Goal: Use online tool/utility: Utilize a website feature to perform a specific function

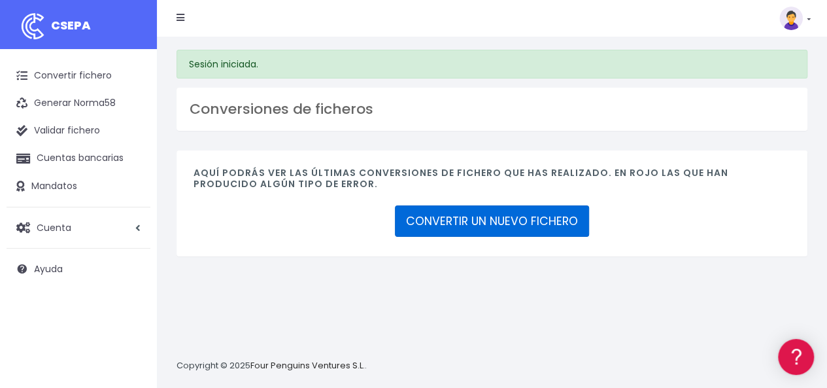
click at [541, 214] on link "CONVERTIR UN NUEVO FICHERO" at bounding box center [492, 220] width 194 height 31
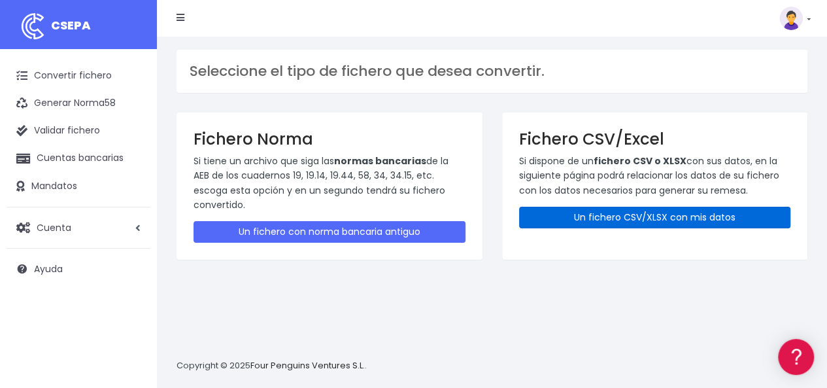
click at [615, 215] on link "Un fichero CSV/XLSX con mis datos" at bounding box center [655, 218] width 272 height 22
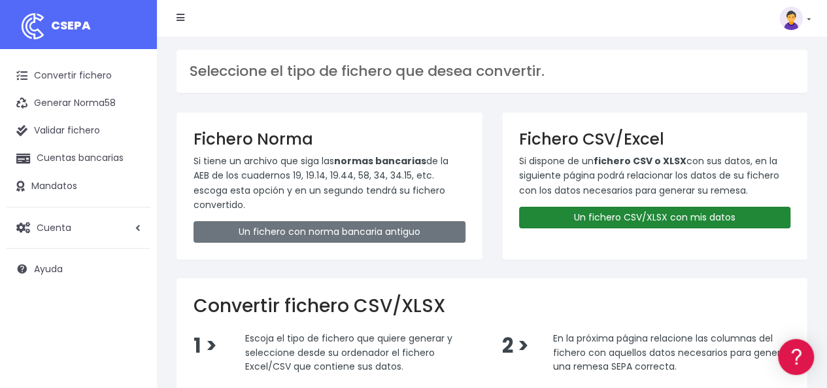
scroll to position [131, 0]
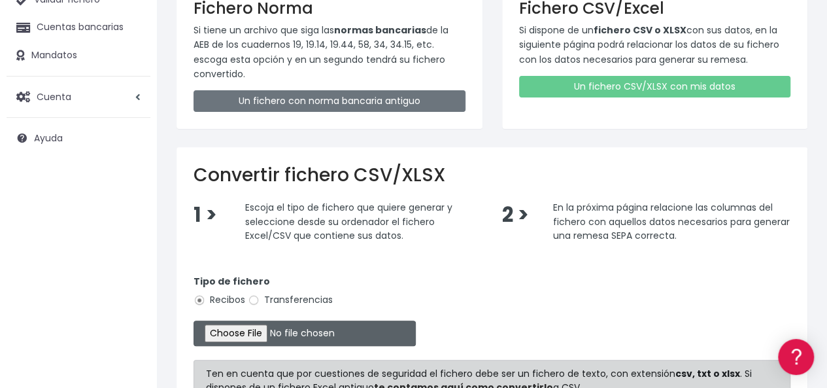
click at [284, 328] on input "file" at bounding box center [305, 332] width 222 height 25
type input "C:\fakepath\Copia de Liste 01 Oktober 2025.csv"
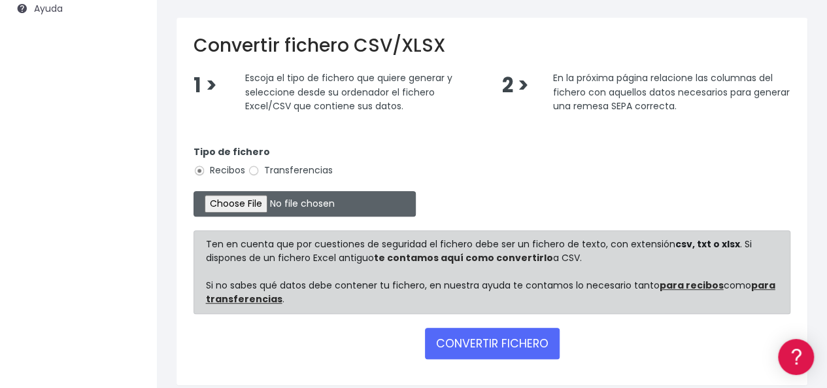
scroll to position [262, 0]
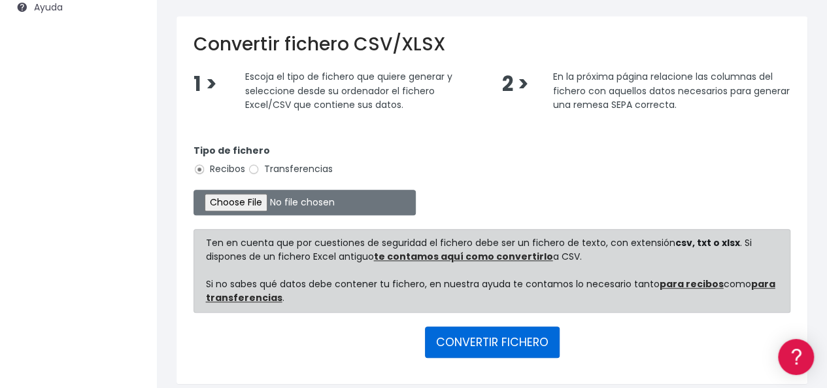
click at [485, 339] on button "CONVERTIR FICHERO" at bounding box center [492, 341] width 135 height 31
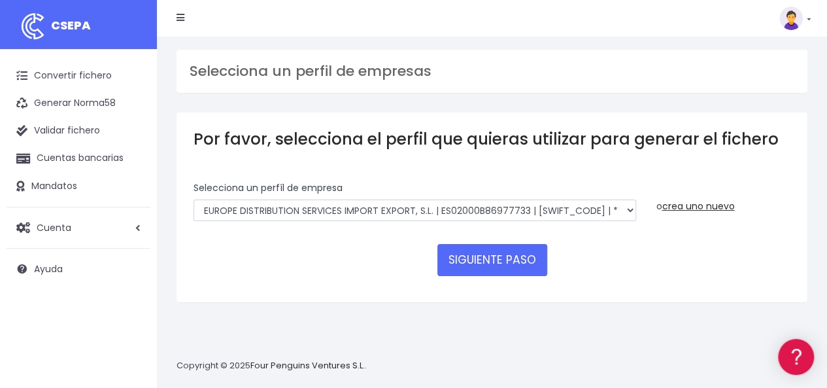
scroll to position [12, 0]
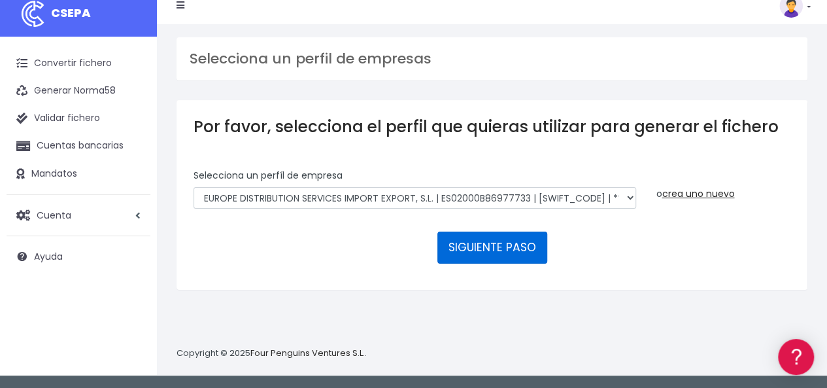
click at [487, 247] on button "SIGUIENTE PASO" at bounding box center [492, 246] width 110 height 31
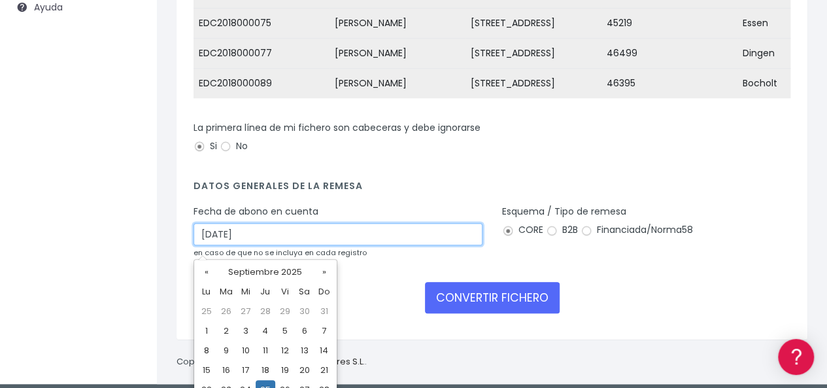
click at [311, 239] on input "25/09/2025" at bounding box center [338, 234] width 289 height 22
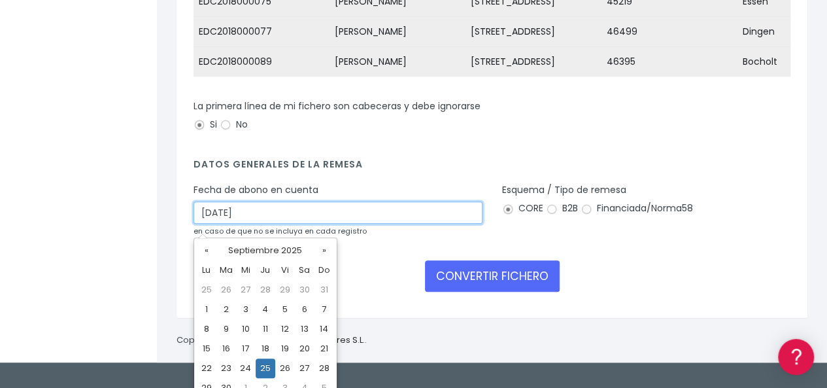
scroll to position [296, 0]
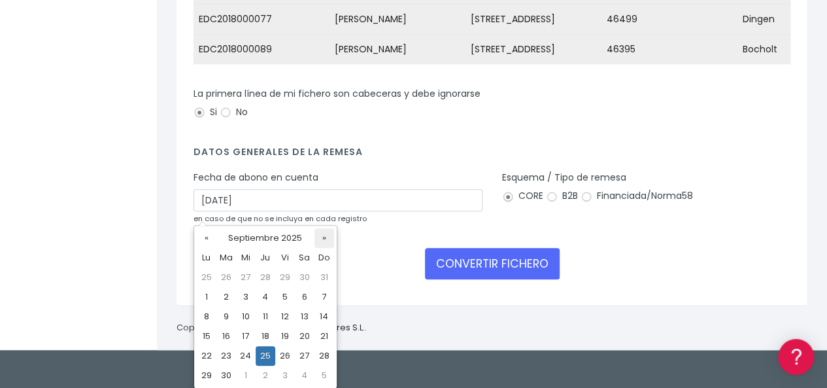
click at [323, 239] on th "»" at bounding box center [324, 238] width 20 height 20
click at [246, 274] on td "1" at bounding box center [246, 277] width 20 height 20
type input "01/10/2025"
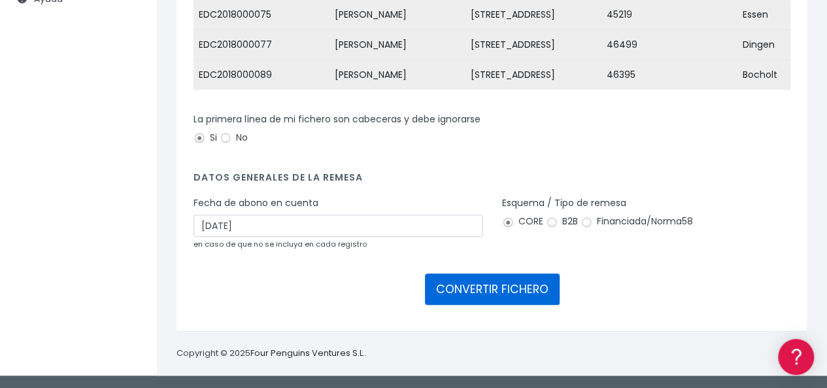
click at [493, 288] on button "CONVERTIR FICHERO" at bounding box center [492, 288] width 135 height 31
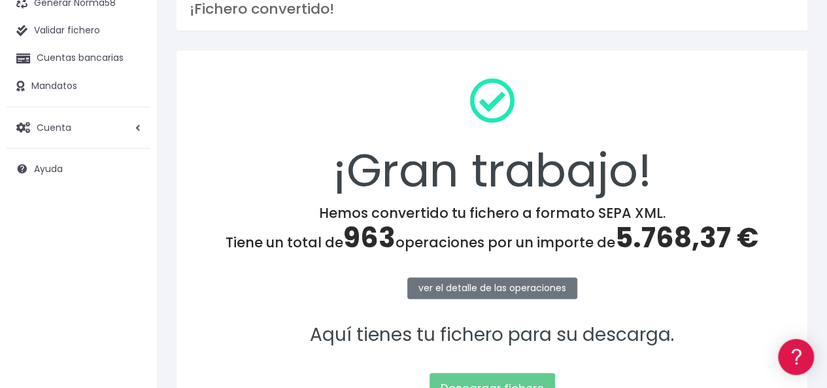
scroll to position [131, 0]
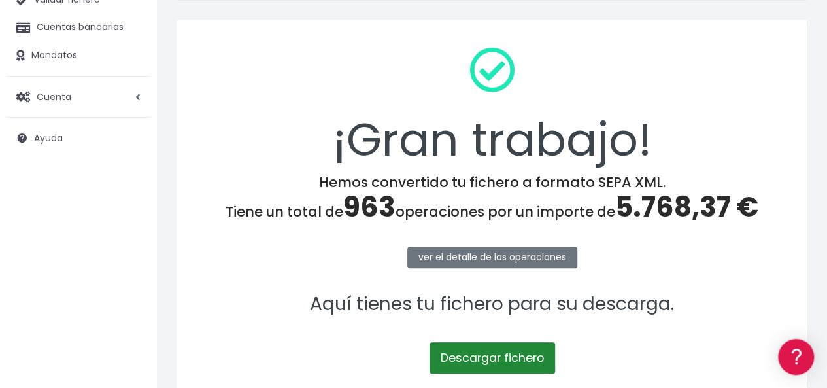
click at [515, 352] on link "Descargar fichero" at bounding box center [493, 357] width 126 height 31
click at [496, 356] on link "Descargar fichero" at bounding box center [493, 357] width 126 height 31
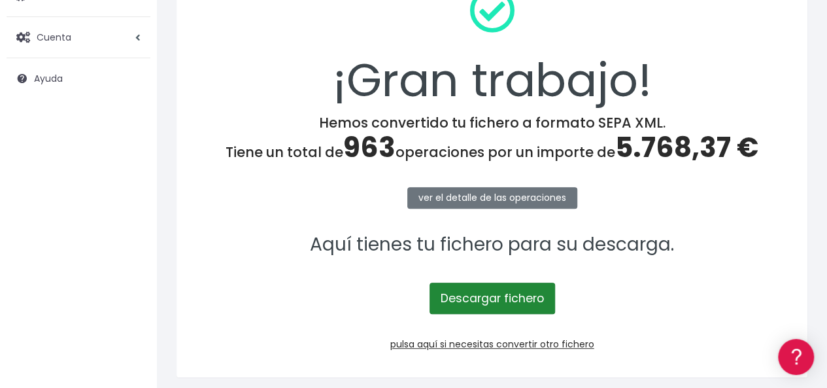
scroll to position [170, 0]
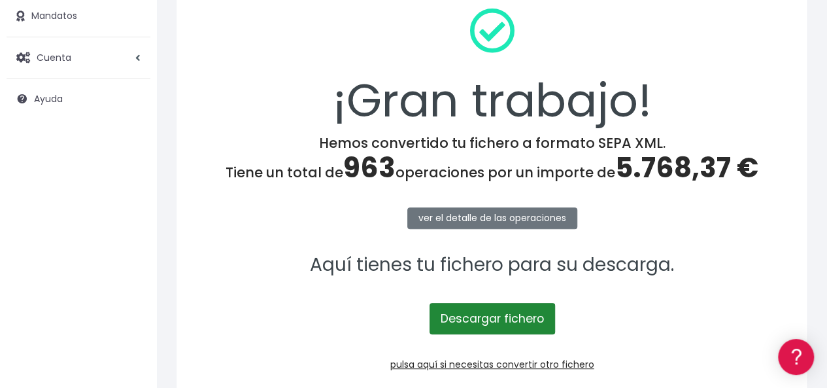
click at [481, 314] on link "Descargar fichero" at bounding box center [493, 318] width 126 height 31
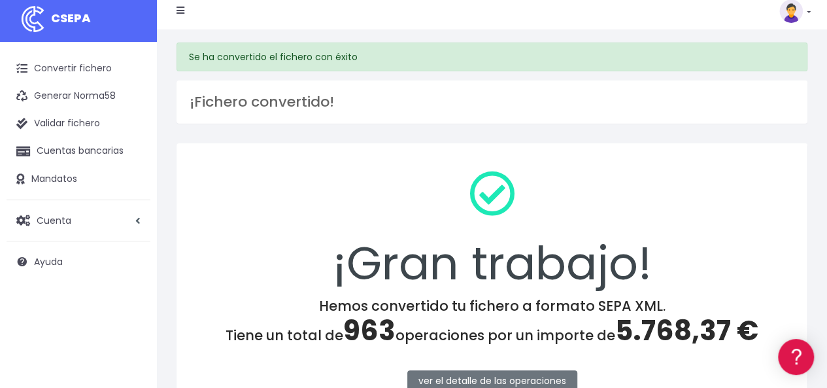
scroll to position [0, 0]
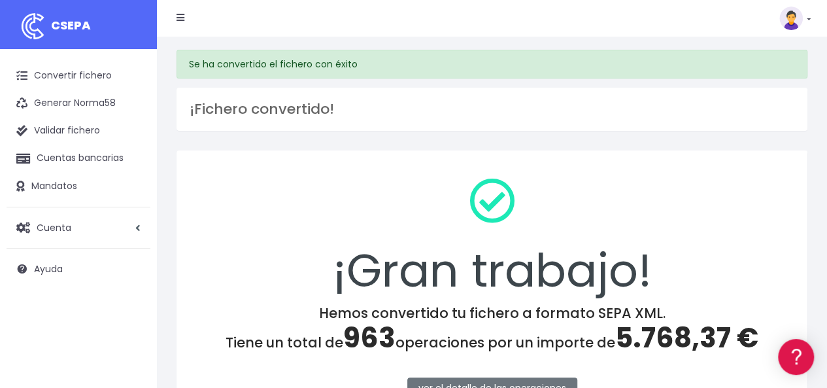
click at [516, 22] on div "Suscripción Facturación API Ayuda Salir" at bounding box center [484, 18] width 634 height 26
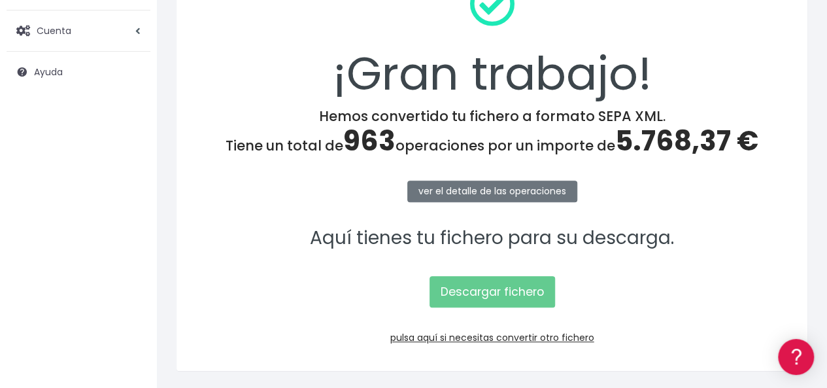
scroll to position [235, 0]
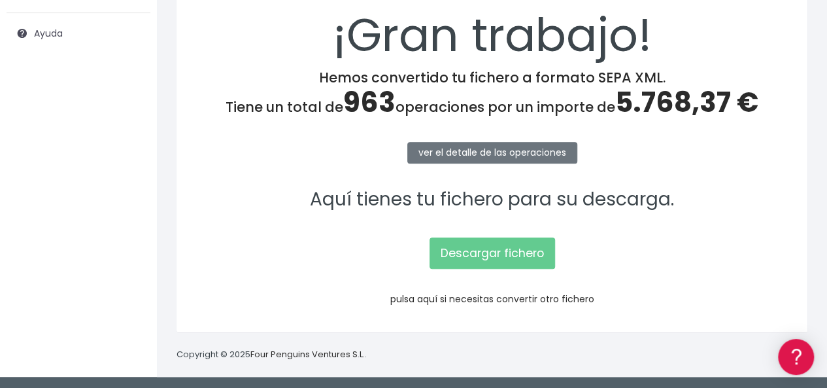
click at [496, 297] on link "pulsa aquí si necesitas convertir otro fichero" at bounding box center [492, 298] width 204 height 13
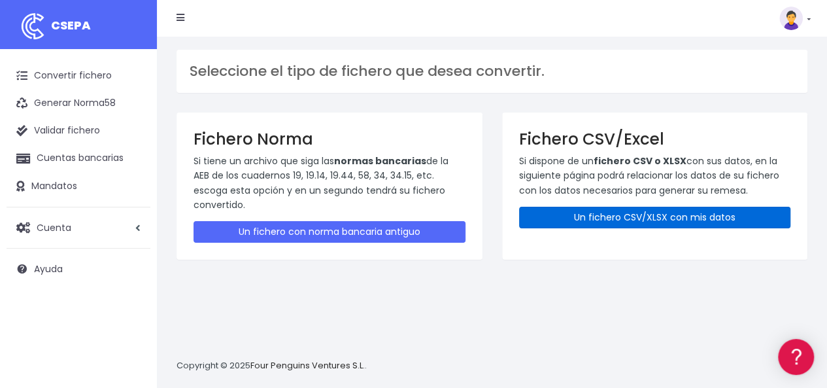
click at [622, 216] on link "Un fichero CSV/XLSX con mis datos" at bounding box center [655, 218] width 272 height 22
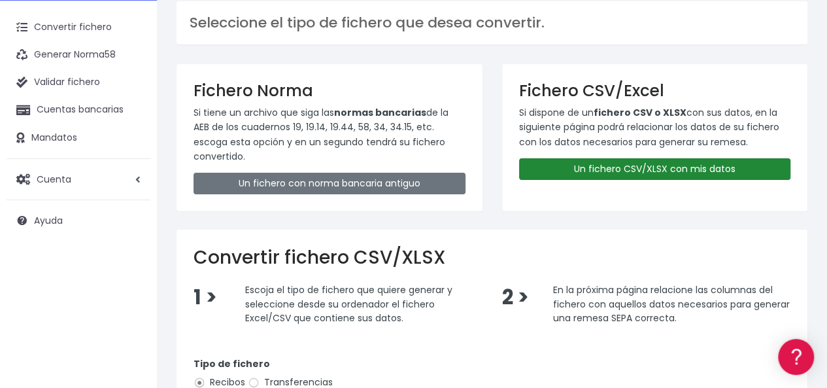
scroll to position [131, 0]
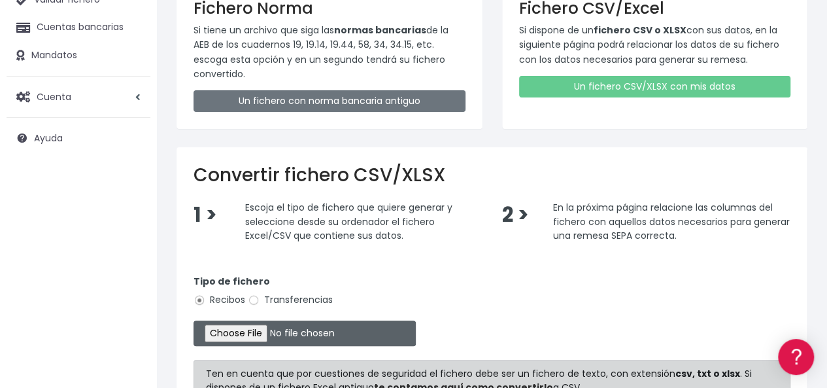
click at [260, 328] on input "file" at bounding box center [305, 332] width 222 height 25
type input "C:\fakepath\Copia de Liste 01 Oktober 2025 699.csv"
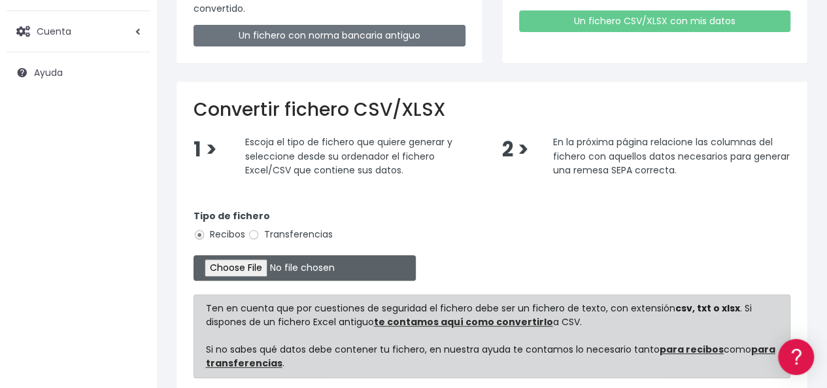
scroll to position [262, 0]
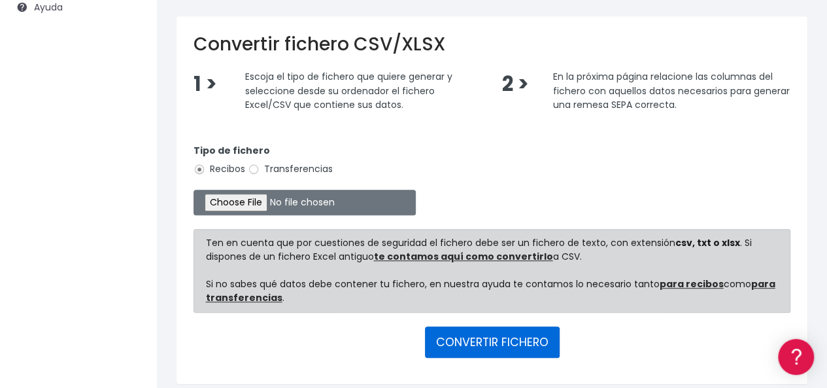
click at [497, 337] on button "CONVERTIR FICHERO" at bounding box center [492, 341] width 135 height 31
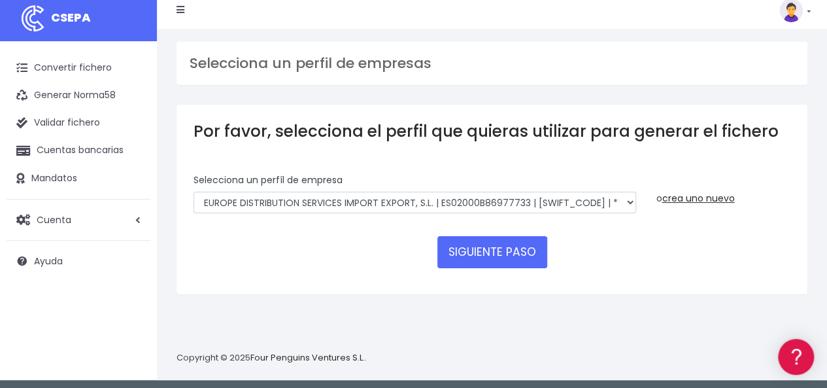
scroll to position [12, 0]
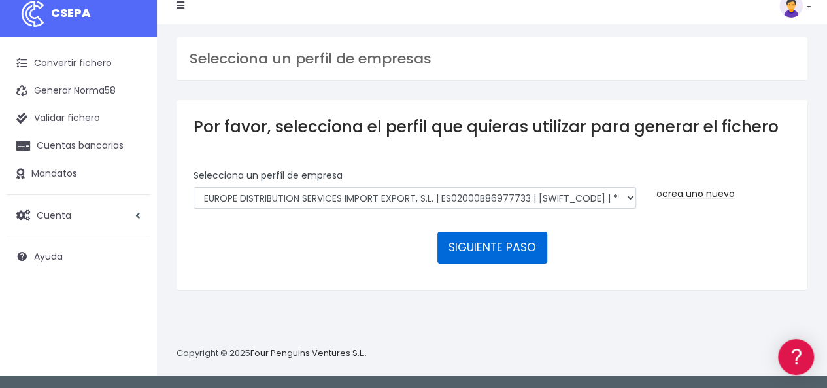
click at [483, 243] on button "SIGUIENTE PASO" at bounding box center [492, 246] width 110 height 31
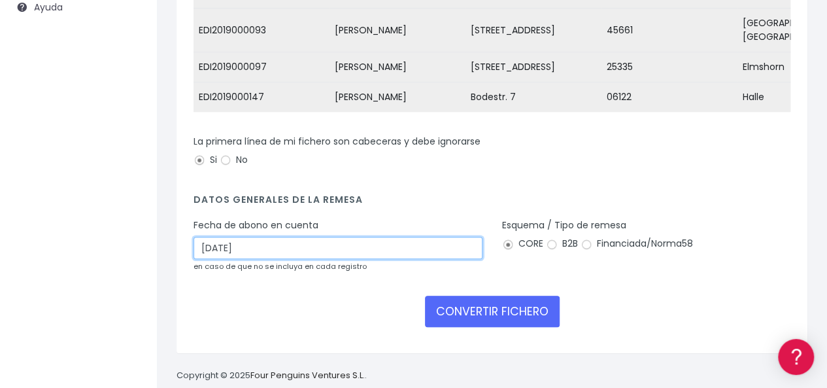
click at [324, 244] on input "25/09/2025" at bounding box center [338, 248] width 289 height 22
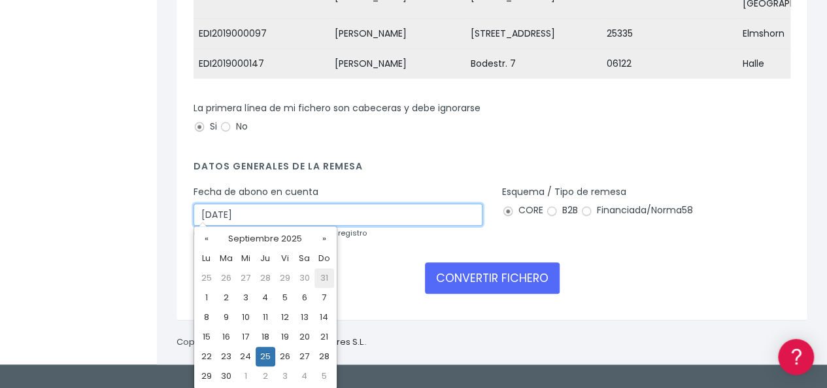
scroll to position [296, 0]
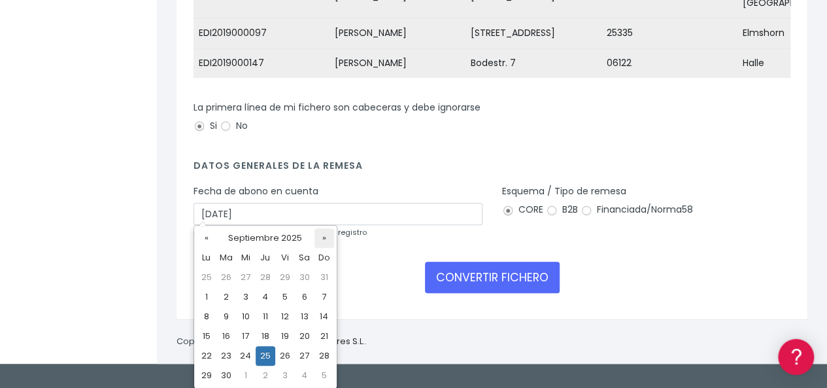
click at [323, 239] on th "»" at bounding box center [324, 238] width 20 height 20
click at [246, 277] on td "1" at bounding box center [246, 277] width 20 height 20
type input "01/10/2025"
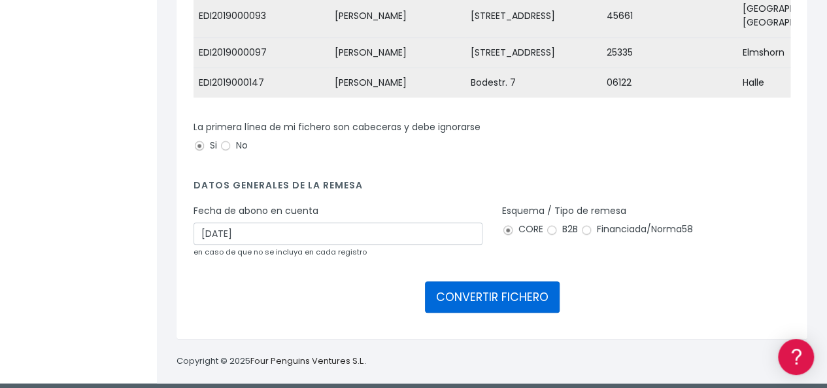
click at [492, 288] on button "CONVERTIR FICHERO" at bounding box center [492, 296] width 135 height 31
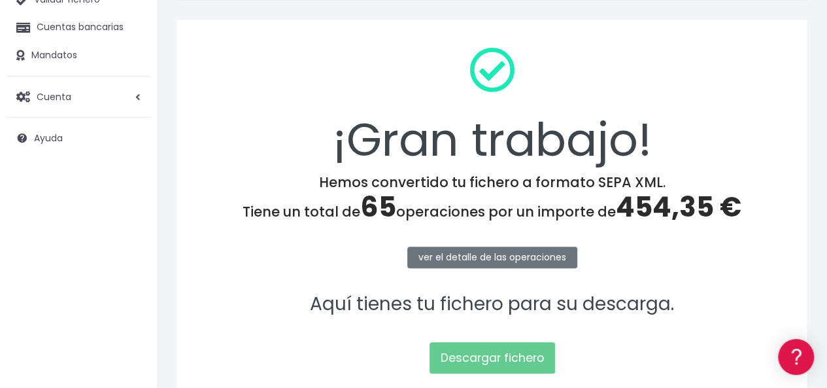
scroll to position [196, 0]
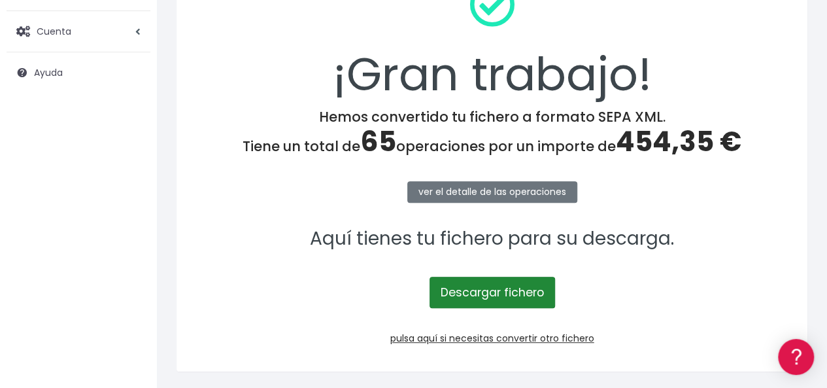
click at [484, 288] on link "Descargar fichero" at bounding box center [493, 292] width 126 height 31
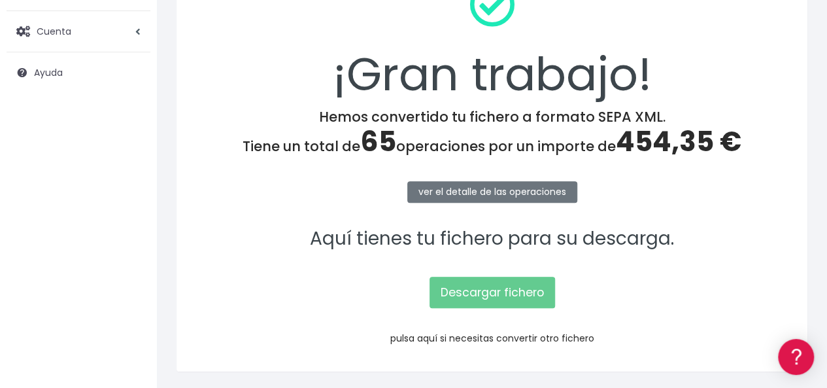
click at [464, 337] on link "pulsa aquí si necesitas convertir otro fichero" at bounding box center [492, 337] width 204 height 13
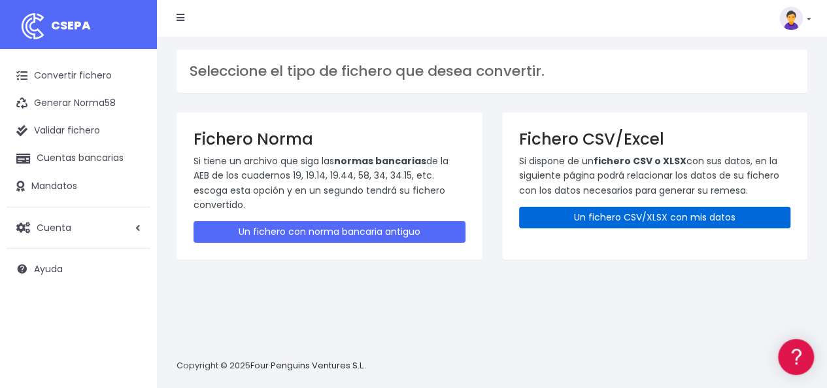
click at [645, 216] on link "Un fichero CSV/XLSX con mis datos" at bounding box center [655, 218] width 272 height 22
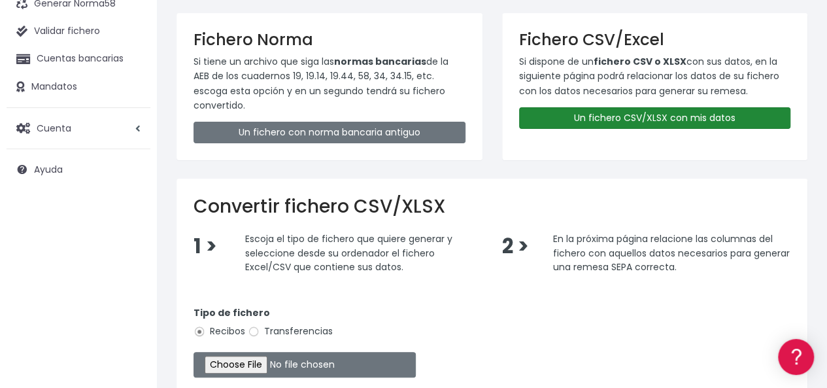
scroll to position [196, 0]
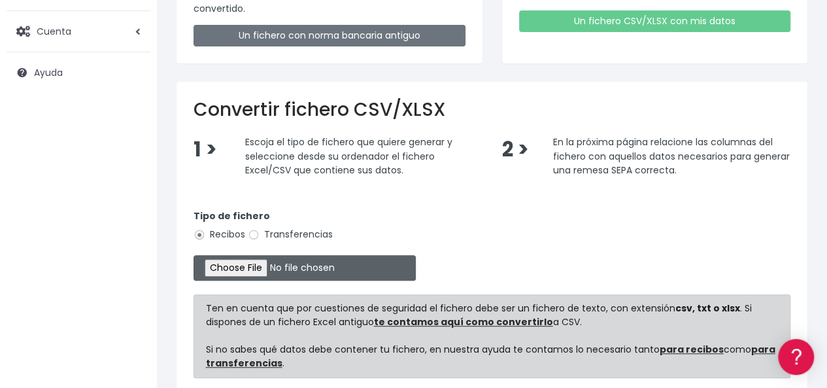
click at [251, 270] on input "file" at bounding box center [305, 267] width 222 height 25
type input "C:\fakepath\Copia de Liste 01 Oktober 2025 649.csv"
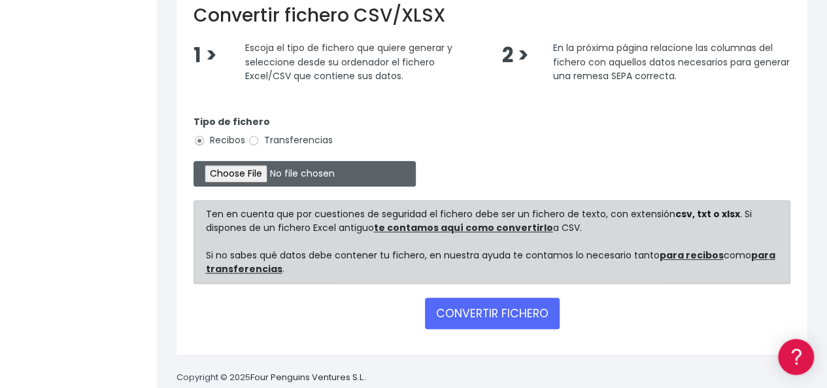
scroll to position [313, 0]
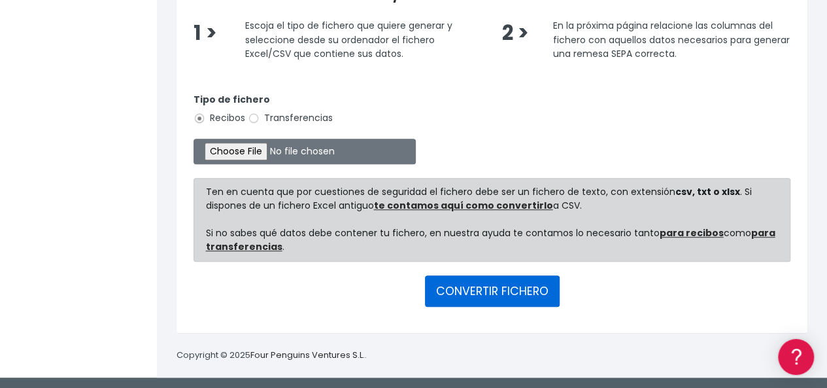
drag, startPoint x: 475, startPoint y: 283, endPoint x: 479, endPoint y: 277, distance: 7.6
click at [475, 283] on button "CONVERTIR FICHERO" at bounding box center [492, 290] width 135 height 31
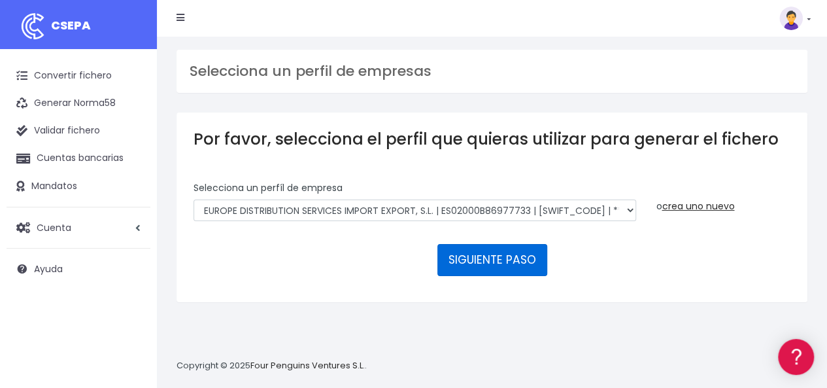
click at [491, 258] on button "SIGUIENTE PASO" at bounding box center [492, 259] width 110 height 31
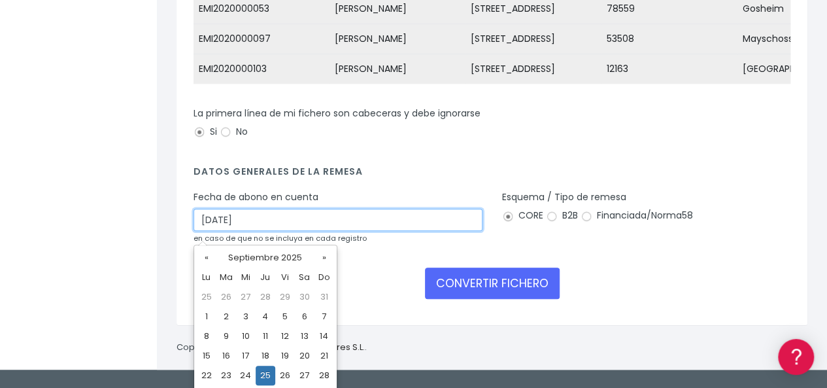
click at [321, 225] on input "25/09/2025" at bounding box center [338, 220] width 289 height 22
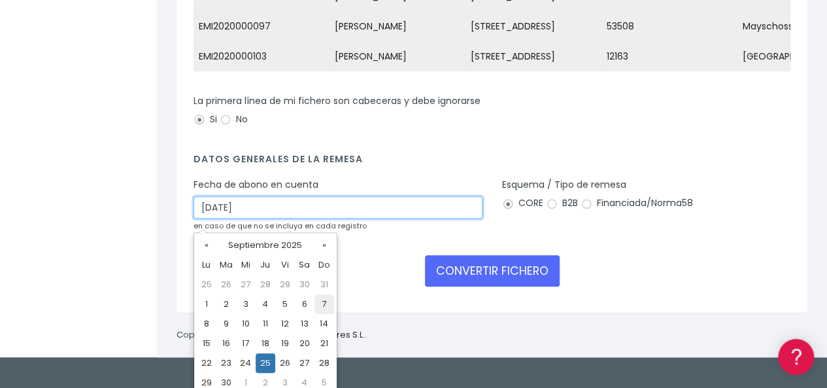
scroll to position [296, 0]
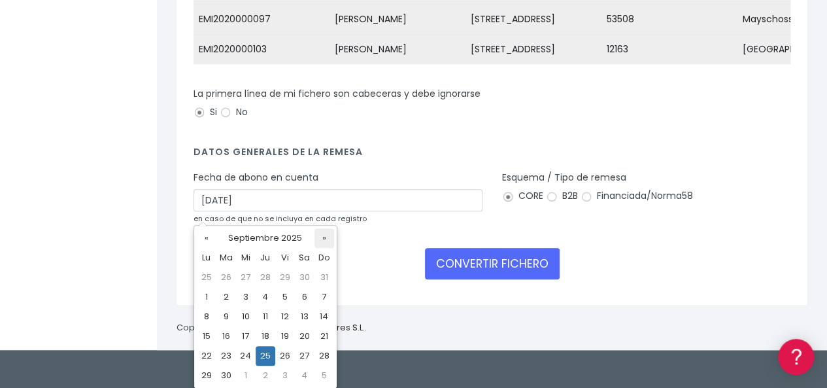
click at [324, 237] on th "»" at bounding box center [324, 238] width 20 height 20
click at [246, 277] on td "1" at bounding box center [246, 277] width 20 height 20
type input "01/10/2025"
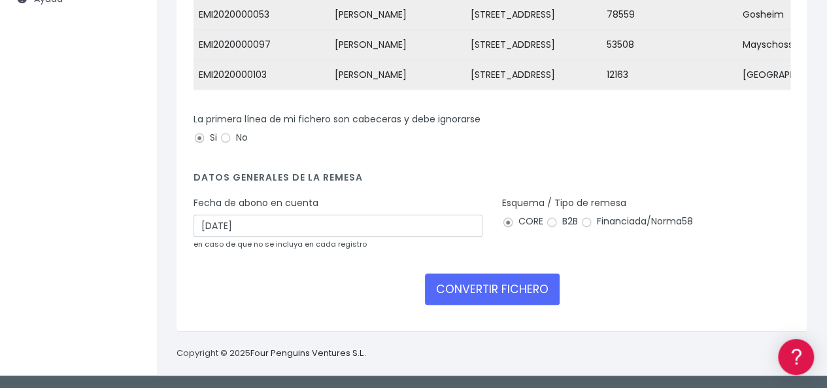
scroll to position [276, 0]
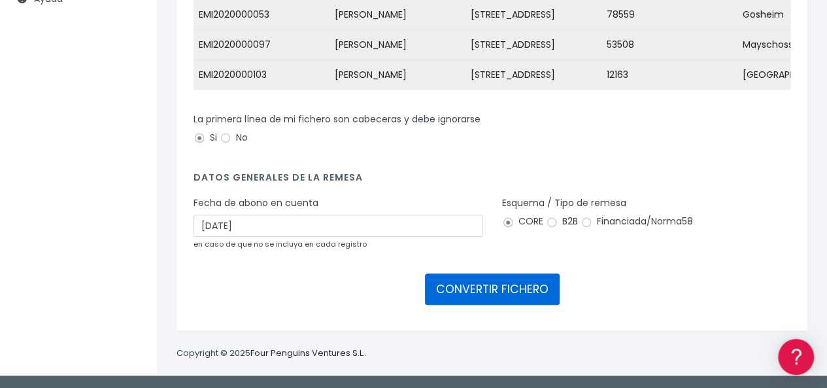
click at [486, 286] on button "CONVERTIR FICHERO" at bounding box center [492, 288] width 135 height 31
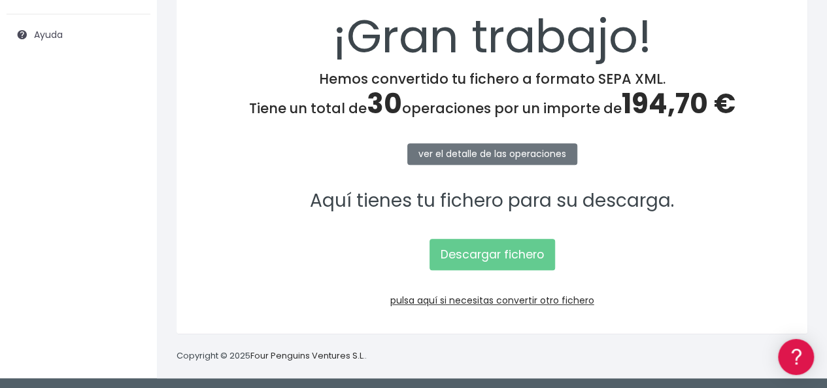
scroll to position [235, 0]
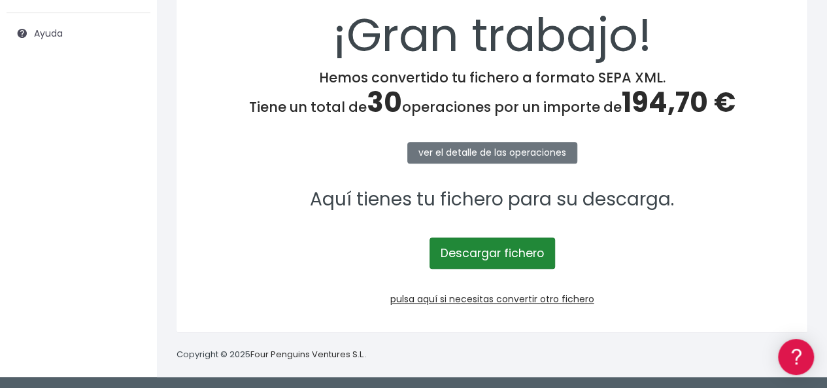
click at [492, 252] on link "Descargar fichero" at bounding box center [493, 252] width 126 height 31
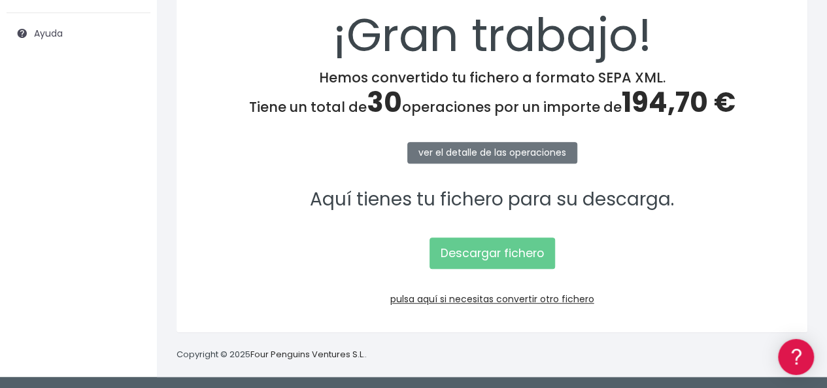
click at [330, 270] on div "¡Gran trabajo! Hemos convertido tu fichero a formato SEPA XML. Tiene un total d…" at bounding box center [492, 123] width 631 height 417
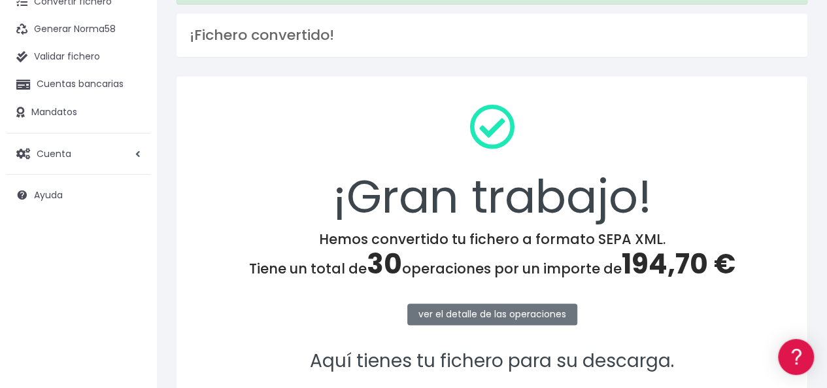
scroll to position [0, 0]
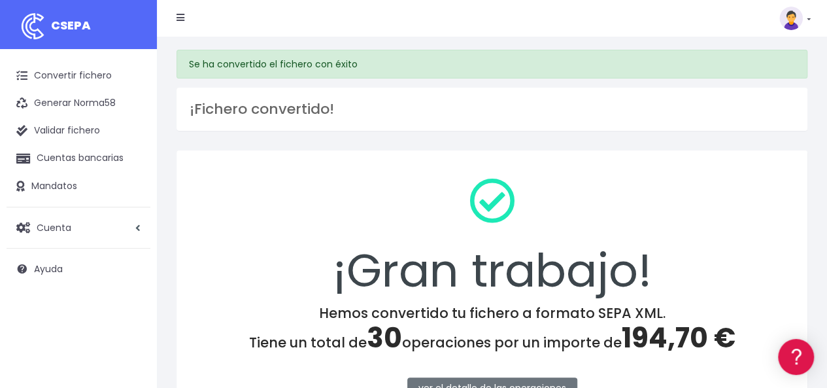
click at [805, 16] on link at bounding box center [794, 19] width 31 height 24
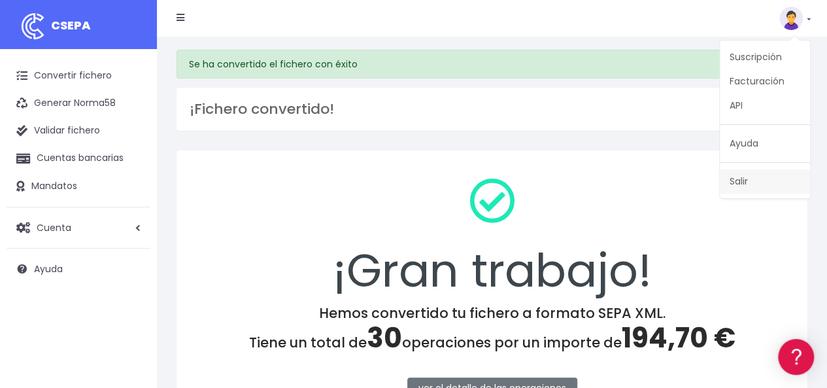
click at [743, 178] on link "Salir" at bounding box center [765, 181] width 90 height 24
